Goal: Entertainment & Leisure: Consume media (video, audio)

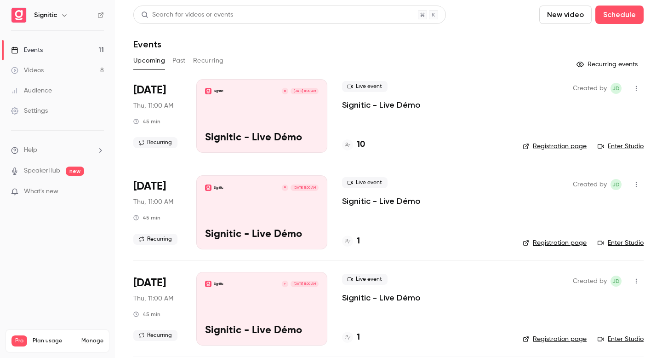
click at [634, 145] on link "Enter Studio" at bounding box center [621, 146] width 46 height 9
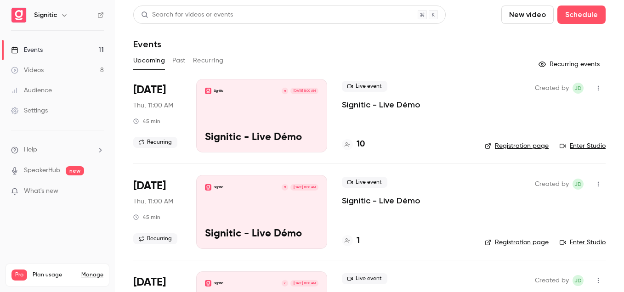
click at [39, 69] on div "Videos" at bounding box center [27, 70] width 33 height 9
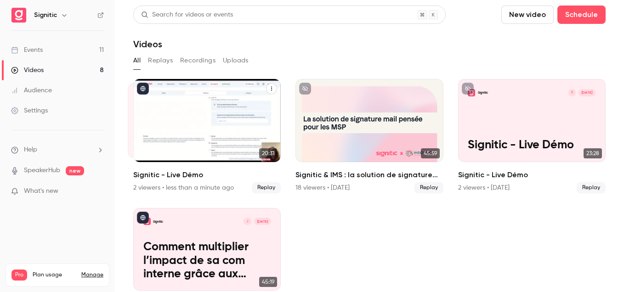
click at [188, 119] on div "Signitic M [DATE] Signitic - Live Démo" at bounding box center [207, 120] width 148 height 83
